Goal: Information Seeking & Learning: Learn about a topic

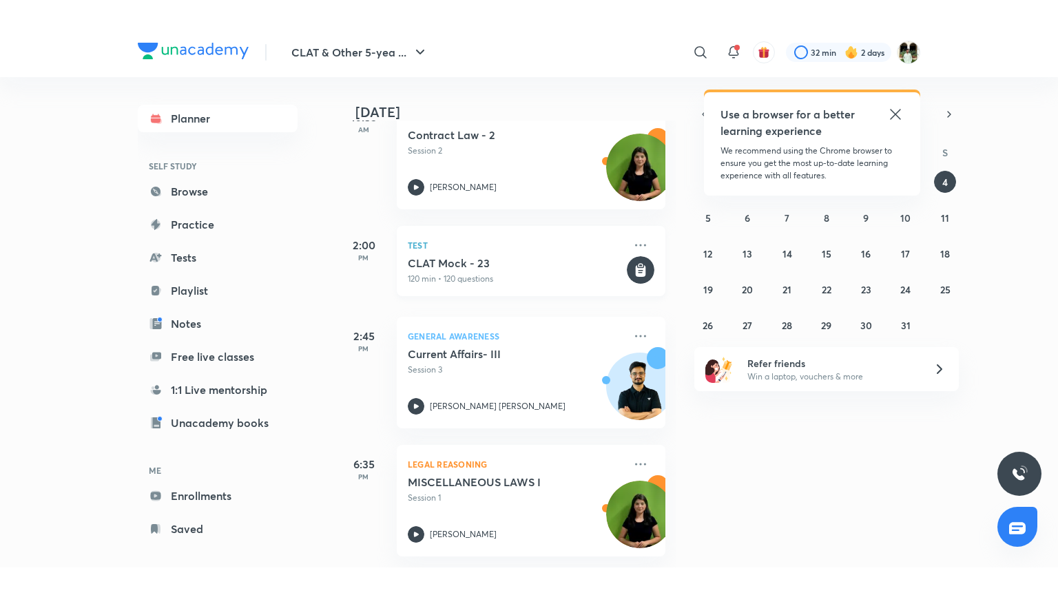
scroll to position [114, 0]
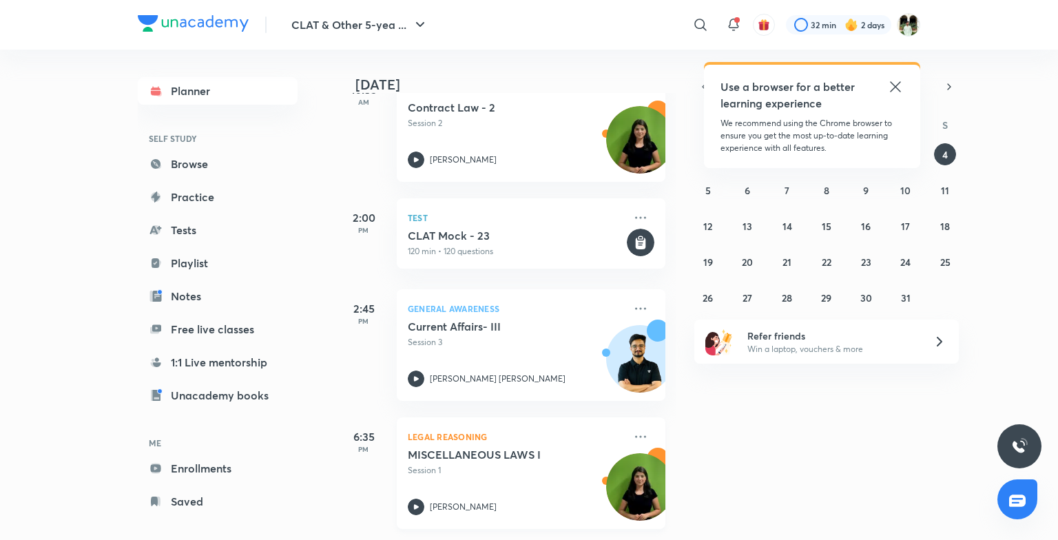
click at [518, 453] on div "MISCELLANEOUS LAWS I Session 1" at bounding box center [516, 462] width 216 height 29
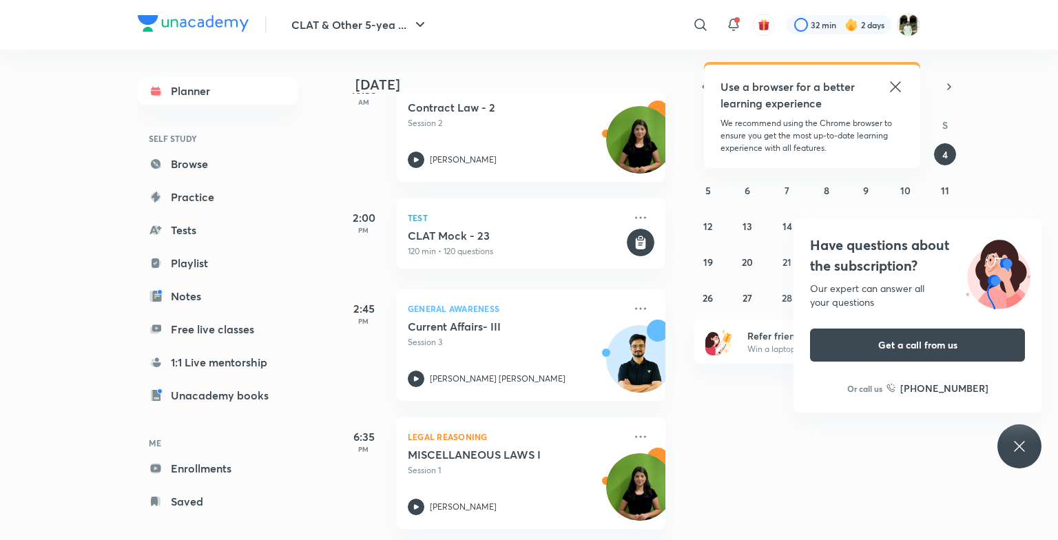
scroll to position [59, 0]
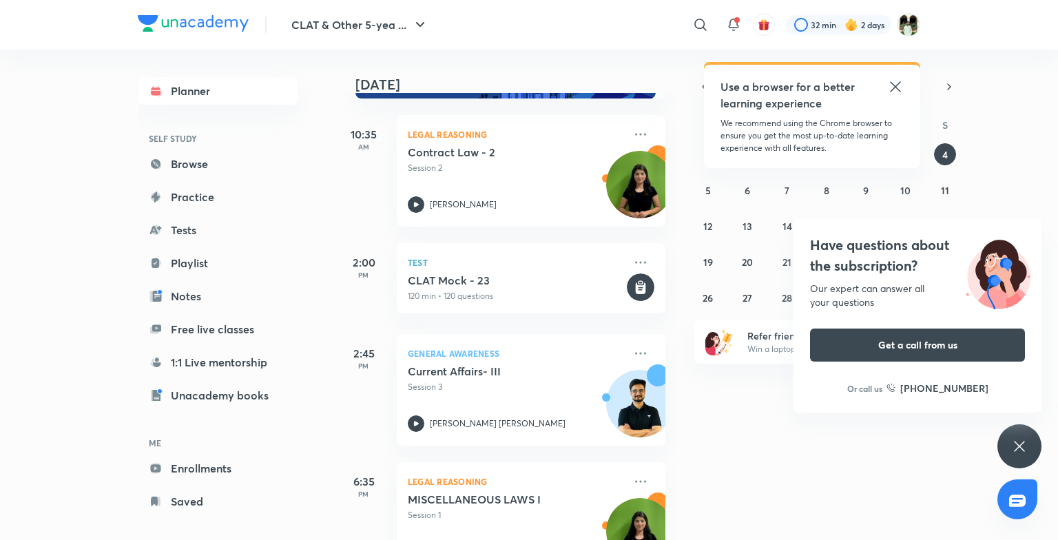
click at [893, 83] on icon at bounding box center [895, 86] width 10 height 10
